Goal: Communication & Community: Share content

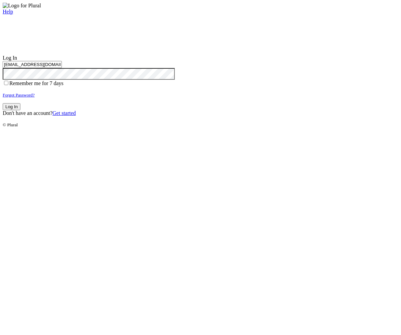
type input "test-1756927159-3@civiceagle.com"
click at [20, 110] on button "Log In" at bounding box center [12, 106] width 18 height 7
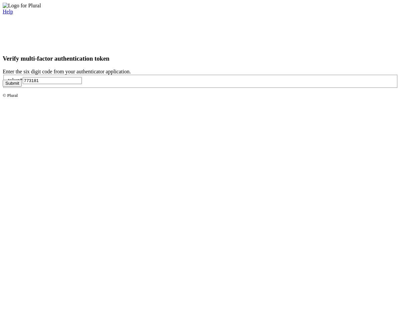
type input "773181"
click at [22, 87] on button "Submit" at bounding box center [12, 83] width 19 height 7
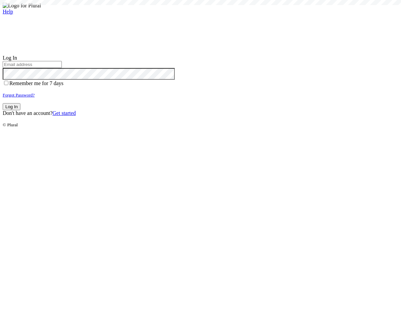
click at [35, 97] on small "Forgot Password?" at bounding box center [19, 94] width 32 height 5
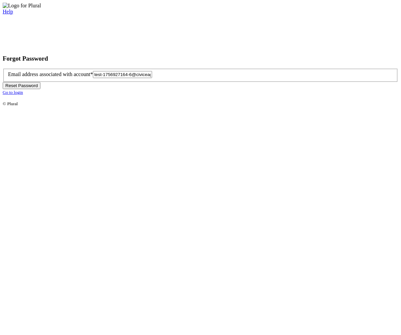
type input "[EMAIL_ADDRESS][DOMAIN_NAME]"
click at [40, 89] on button "Reset Password" at bounding box center [22, 85] width 38 height 7
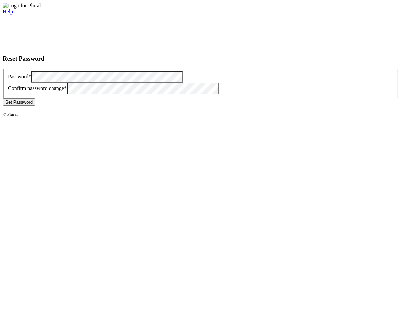
click at [35, 105] on button "Set Password" at bounding box center [19, 101] width 33 height 7
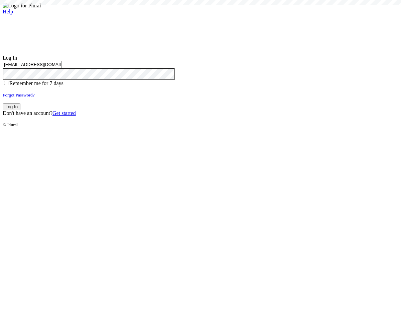
type input "[EMAIL_ADDRESS][DOMAIN_NAME]"
click at [20, 110] on button "Log In" at bounding box center [12, 106] width 18 height 7
type input "[EMAIL_ADDRESS][DOMAIN_NAME]"
click at [20, 110] on button "Log In" at bounding box center [12, 106] width 18 height 7
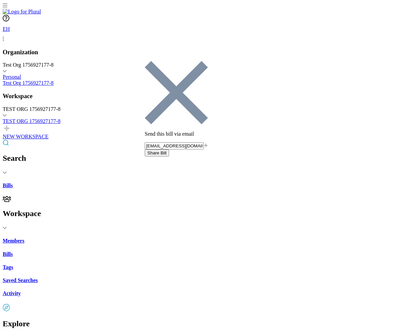
type input "[EMAIL_ADDRESS][DOMAIN_NAME]"
click at [169, 149] on button "Share Bill" at bounding box center [157, 152] width 24 height 7
